Goal: Information Seeking & Learning: Understand process/instructions

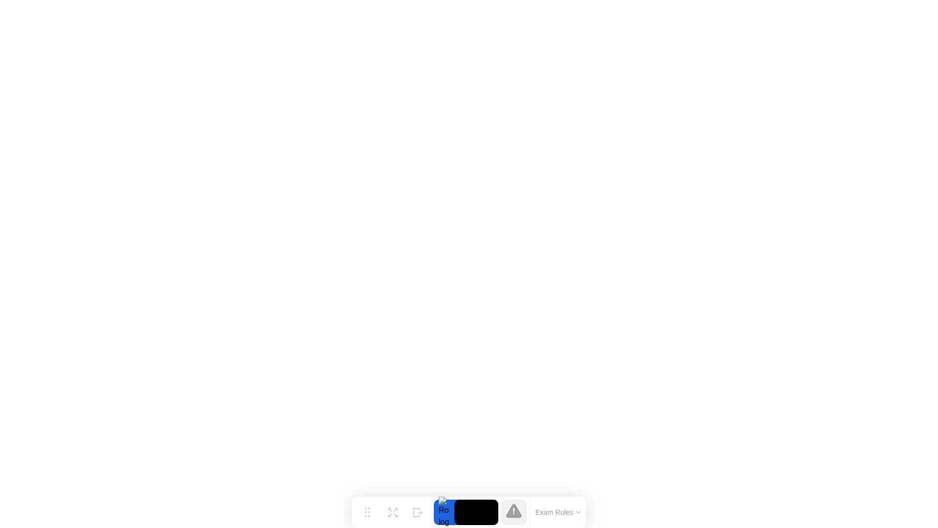
click at [568, 506] on div "Exam Rules" at bounding box center [558, 511] width 57 height 31
click at [574, 513] on button "Exam Rules" at bounding box center [559, 512] width 52 height 9
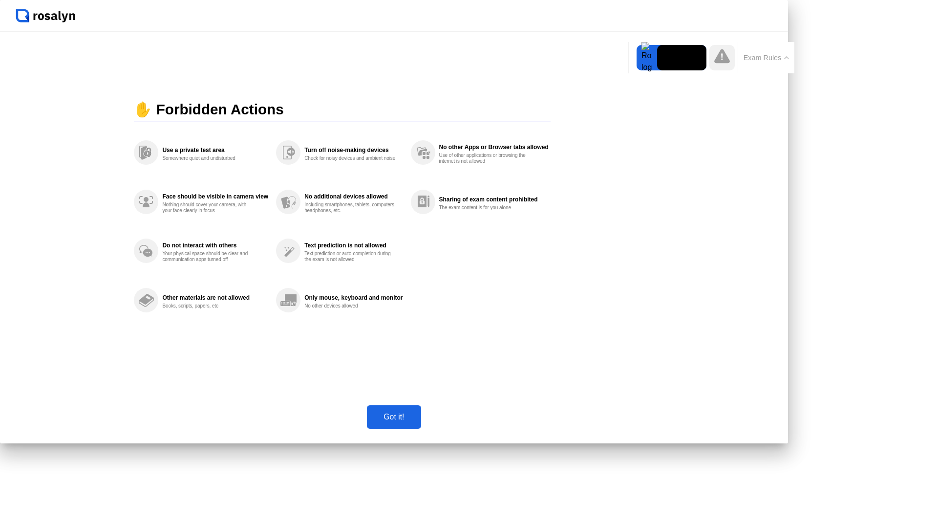
click at [755, 58] on button "Exam Rules" at bounding box center [767, 57] width 52 height 9
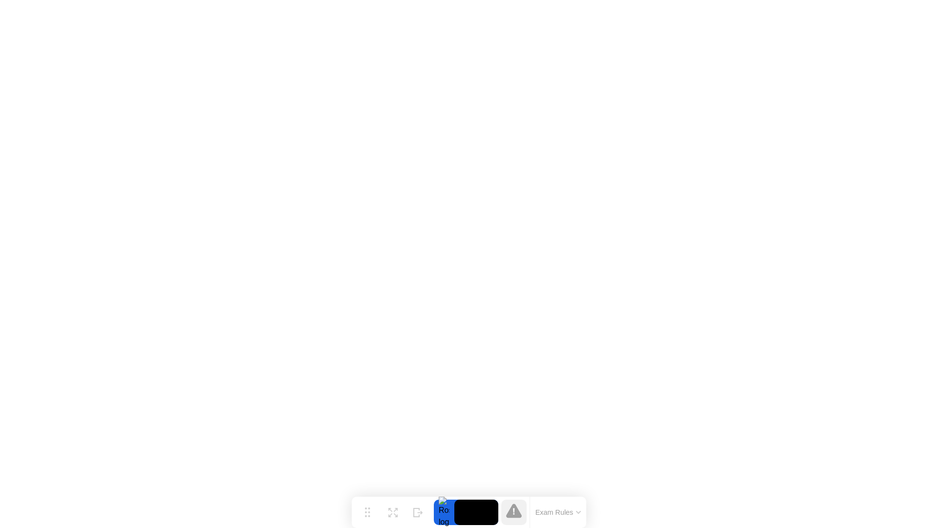
click at [516, 512] on icon at bounding box center [514, 510] width 16 height 14
click at [446, 513] on div at bounding box center [444, 511] width 21 height 25
click at [475, 518] on video at bounding box center [476, 511] width 44 height 25
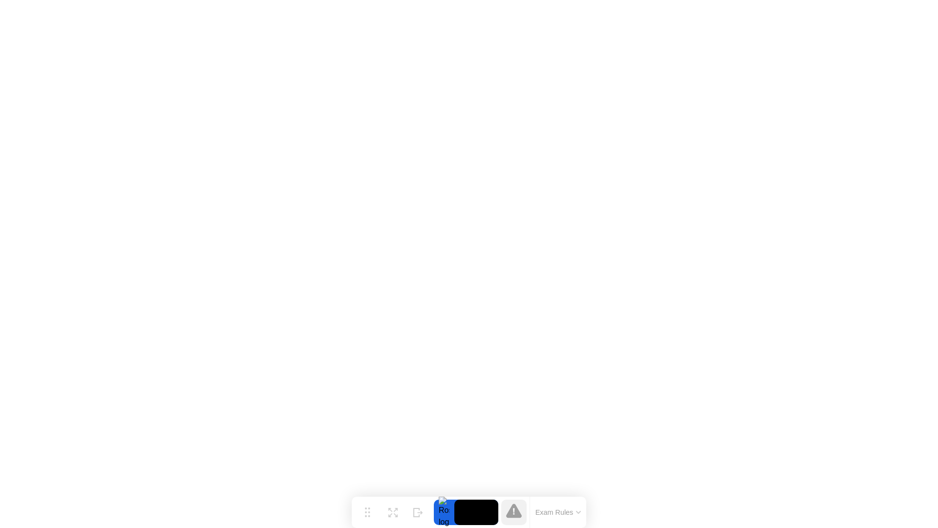
click at [520, 511] on icon at bounding box center [514, 511] width 16 height 16
click at [516, 511] on icon at bounding box center [514, 510] width 16 height 14
click at [565, 513] on button "Exam Rules" at bounding box center [559, 512] width 52 height 9
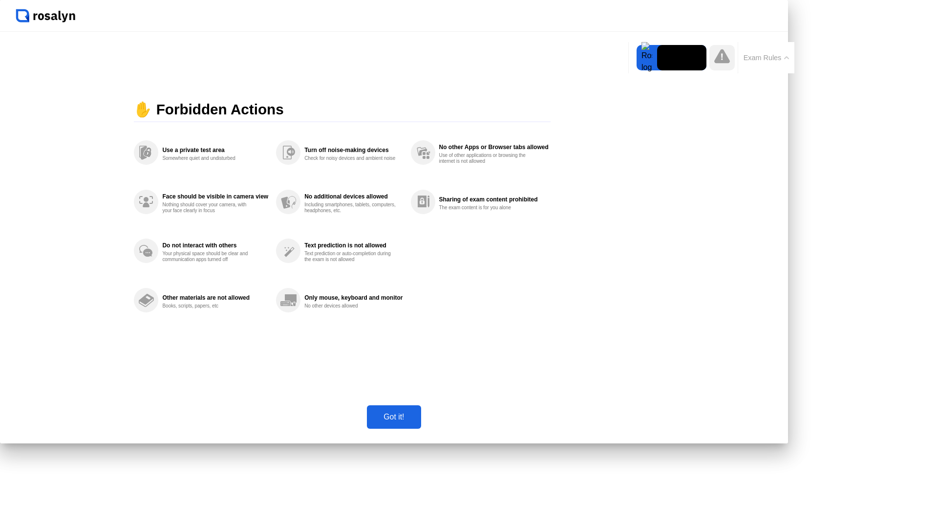
click at [648, 59] on div at bounding box center [647, 57] width 21 height 25
click at [788, 32] on div at bounding box center [394, 16] width 788 height 32
click at [767, 55] on button "Exam Rules" at bounding box center [767, 57] width 52 height 9
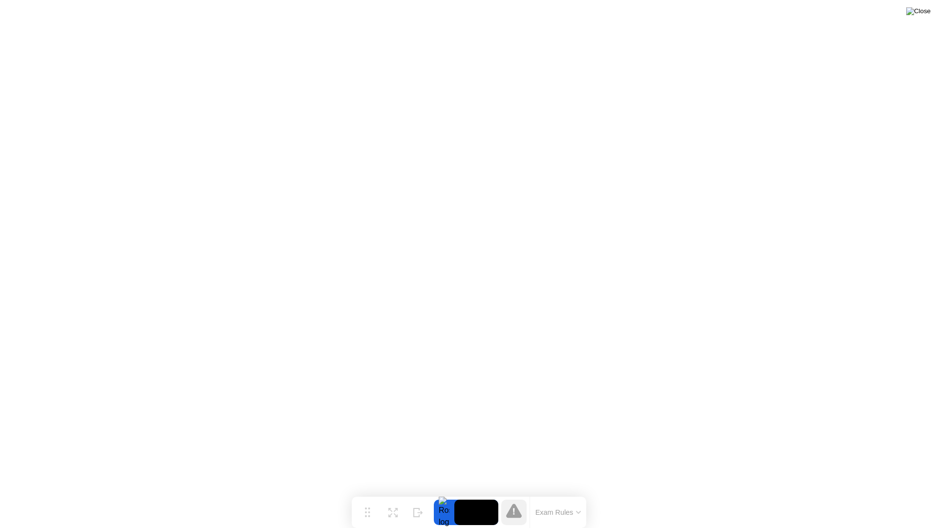
click at [924, 15] on img at bounding box center [918, 11] width 24 height 8
